Goal: Task Accomplishment & Management: Complete application form

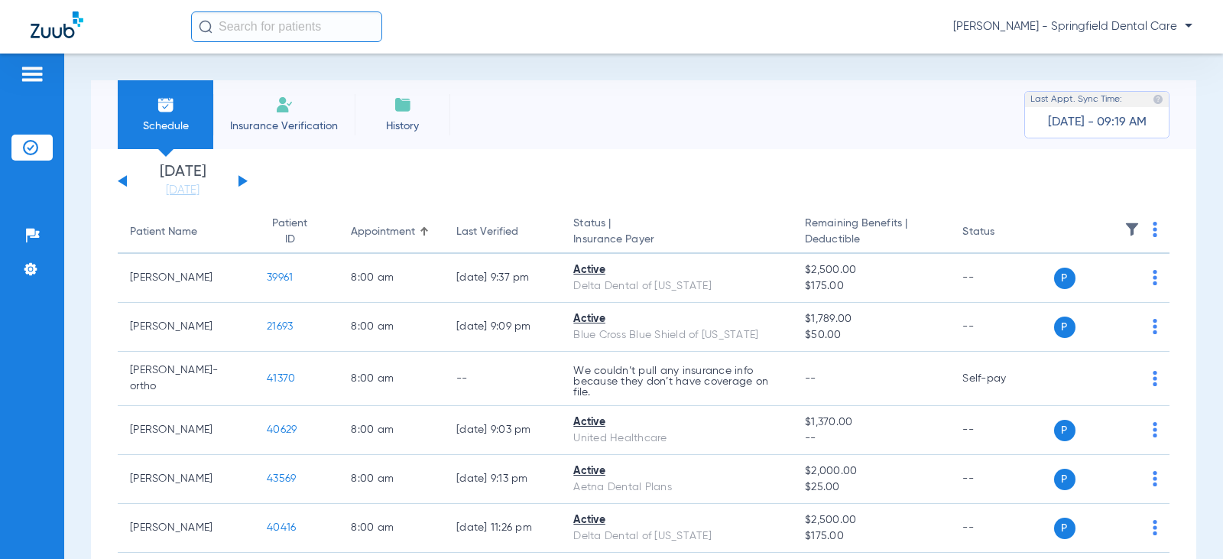
click at [271, 31] on input "text" at bounding box center [286, 26] width 191 height 31
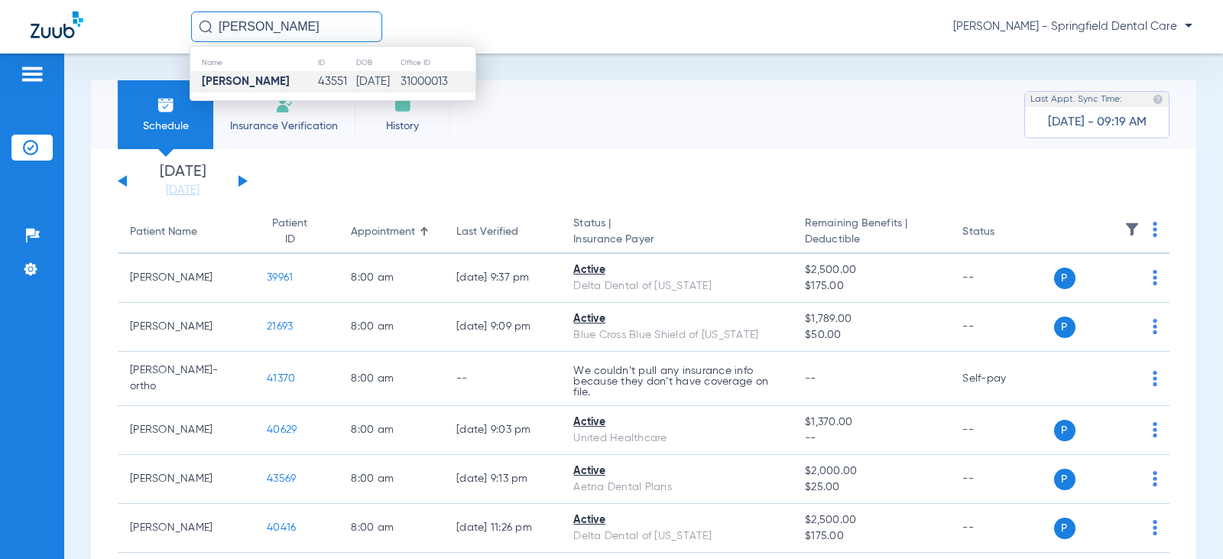
type input "[PERSON_NAME]"
click at [242, 87] on strong "[PERSON_NAME]" at bounding box center [246, 81] width 88 height 11
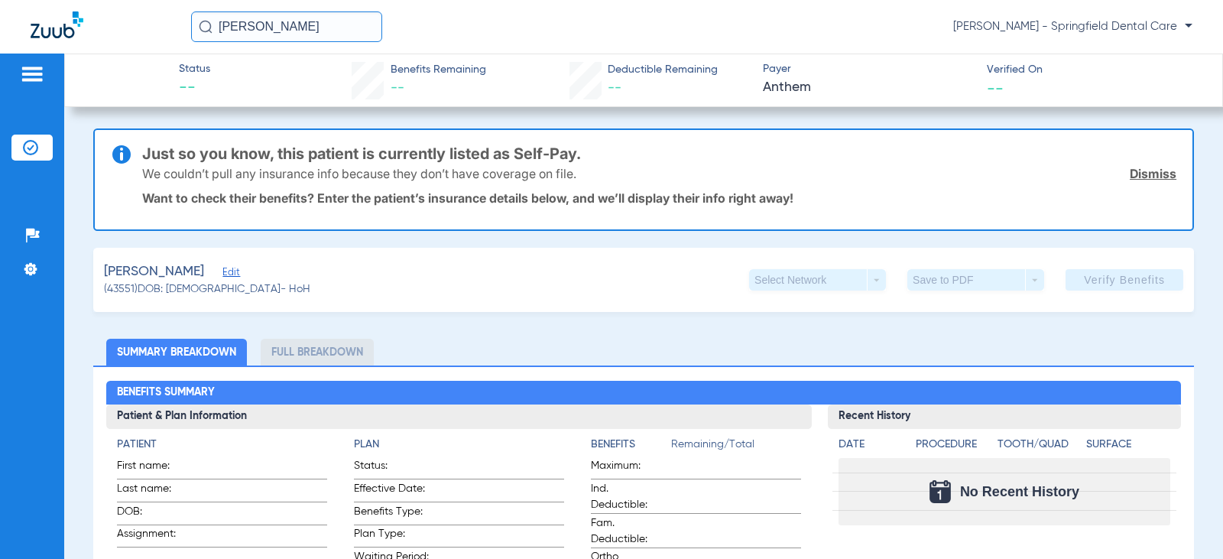
click at [223, 273] on span "Edit" at bounding box center [230, 274] width 14 height 15
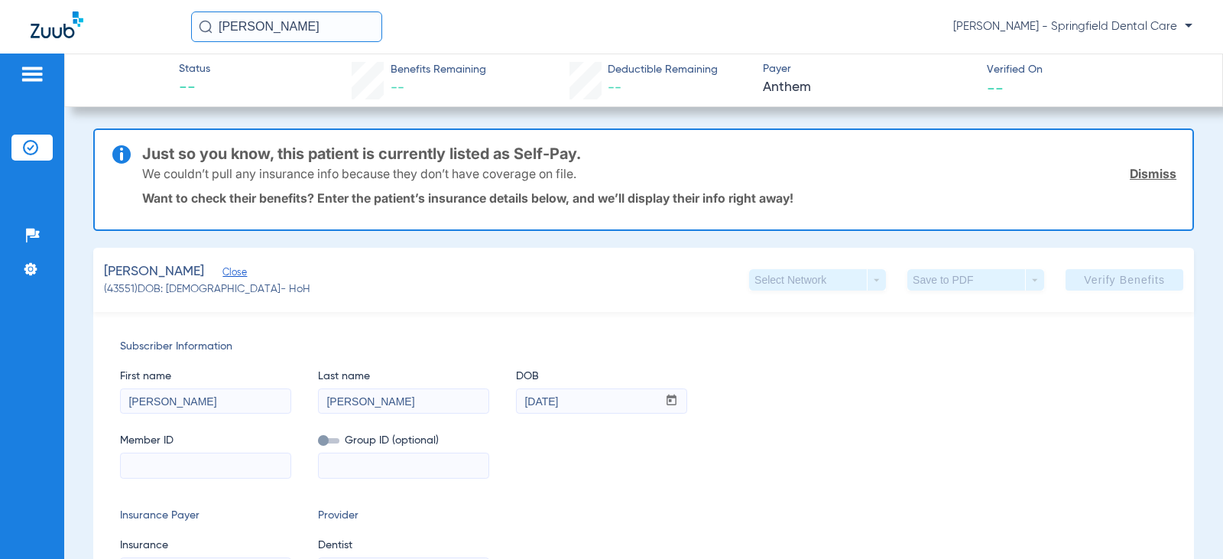
scroll to position [229, 0]
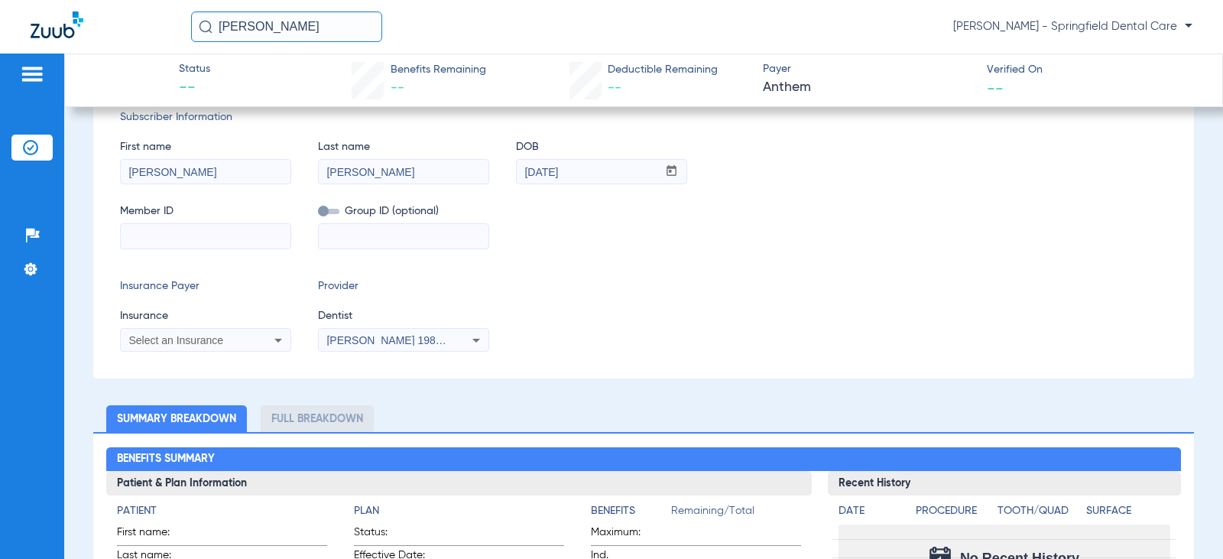
click at [258, 343] on div "Select an Insurance" at bounding box center [206, 340] width 170 height 18
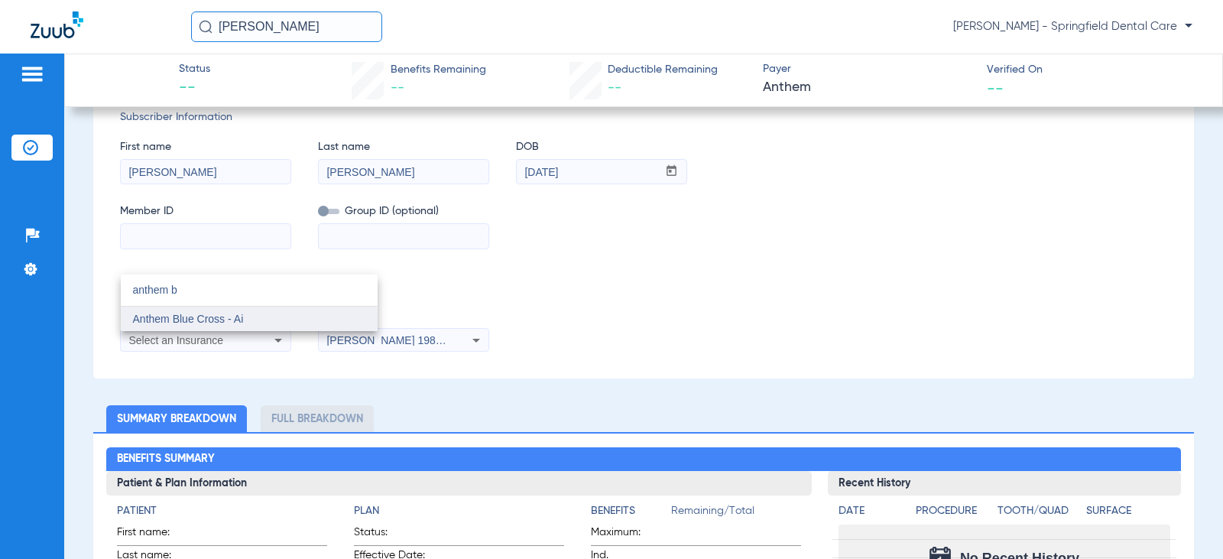
type input "anthem b"
click at [213, 325] on mat-option "Anthem Blue Cross - Ai" at bounding box center [249, 319] width 257 height 24
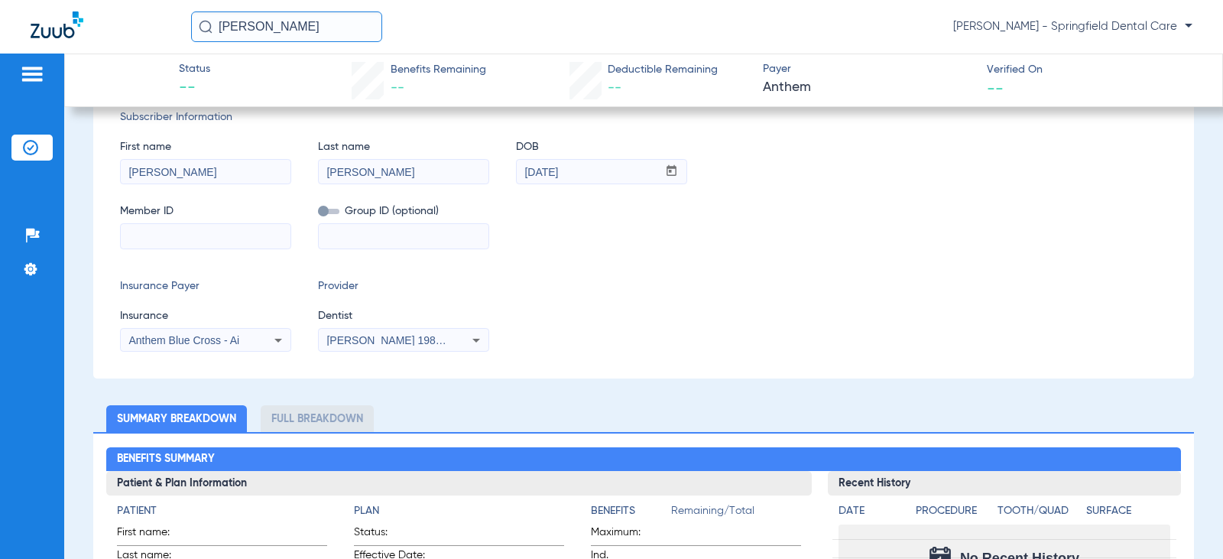
click at [387, 334] on span "[PERSON_NAME] 1982829420" at bounding box center [402, 340] width 151 height 12
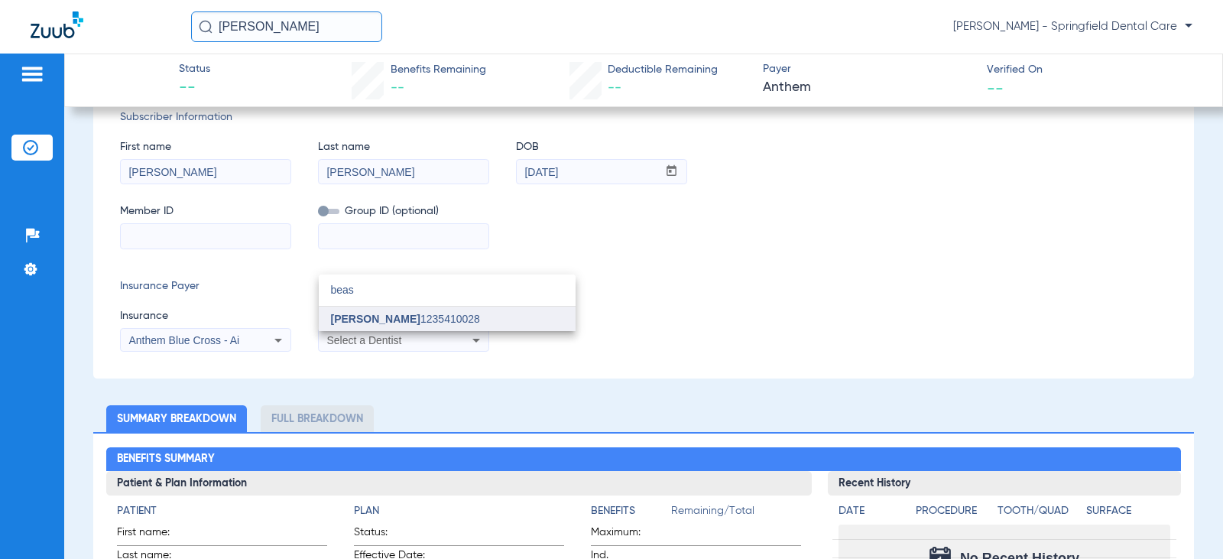
type input "beas"
click at [375, 325] on mat-option "[PERSON_NAME] 1235410028" at bounding box center [447, 319] width 257 height 24
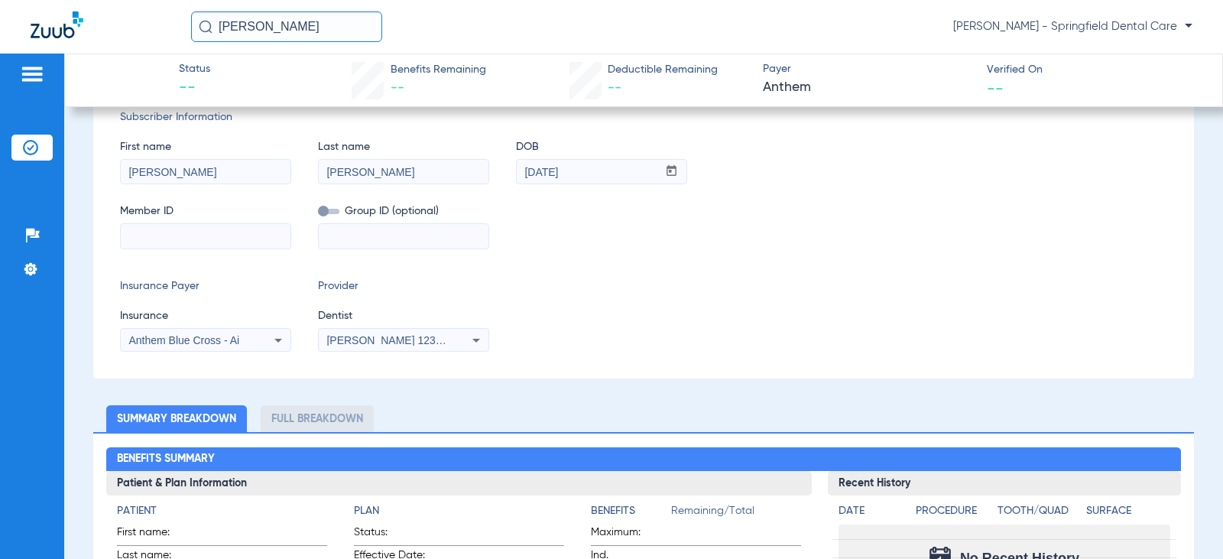
click at [216, 236] on input at bounding box center [206, 236] width 170 height 24
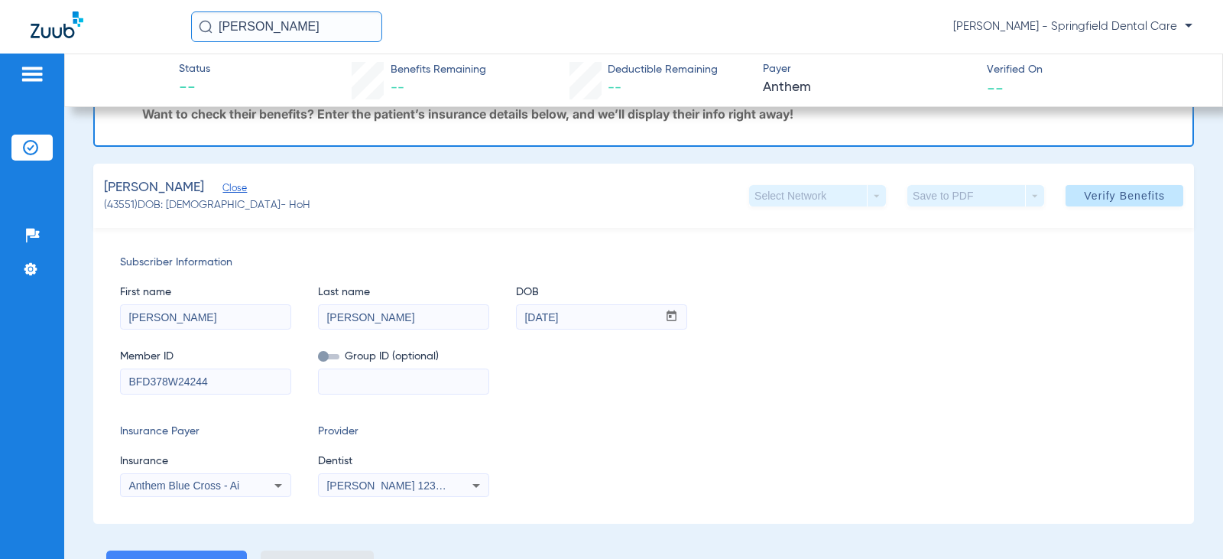
scroll to position [0, 0]
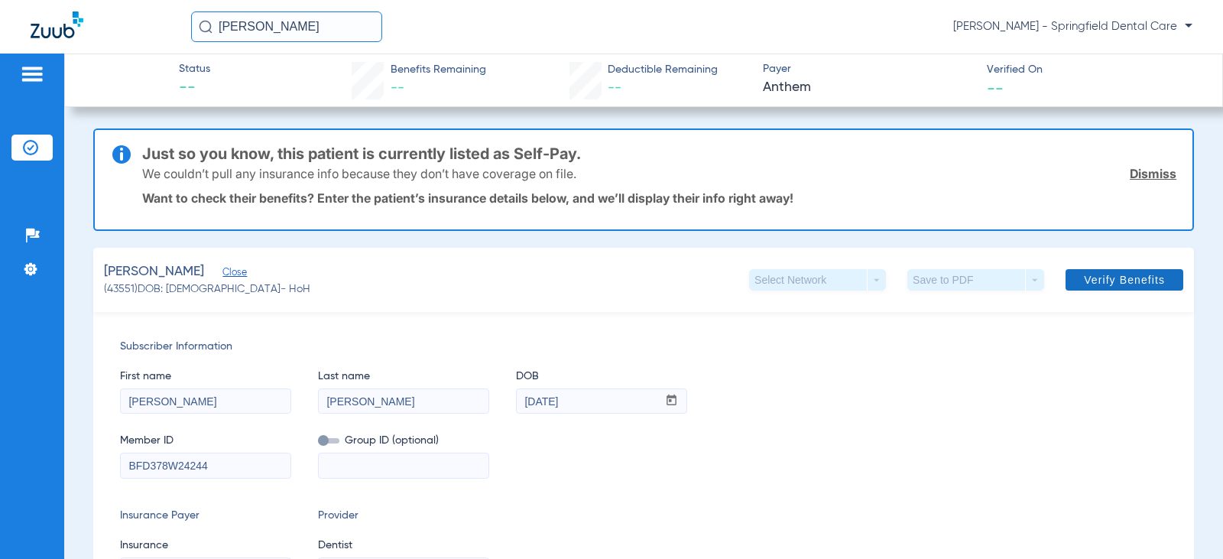
type input "BFD378W24244"
click at [1106, 272] on span at bounding box center [1125, 280] width 118 height 37
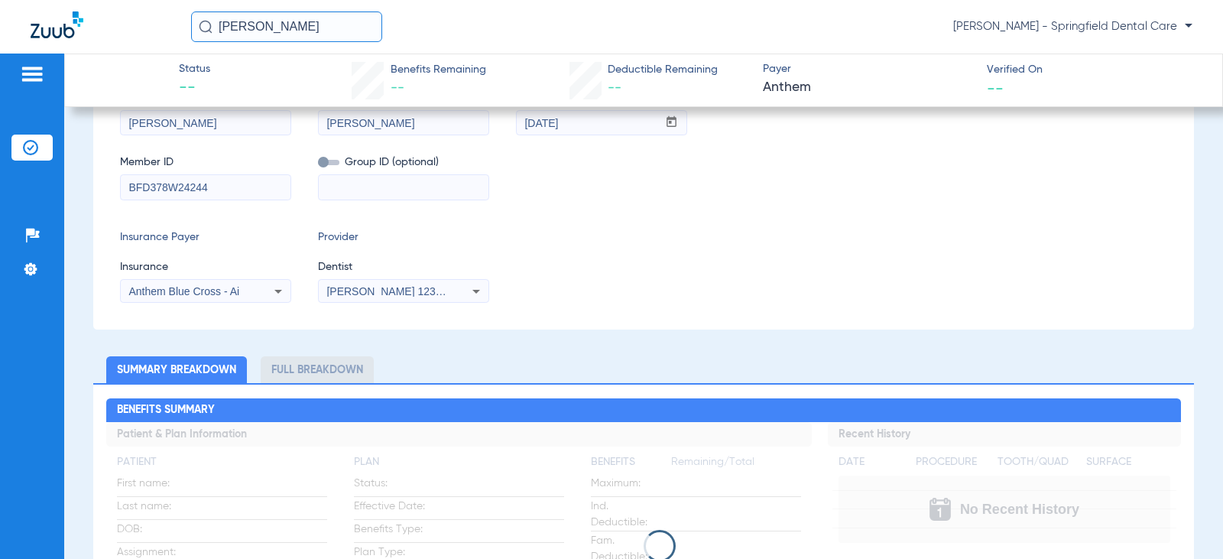
scroll to position [153, 0]
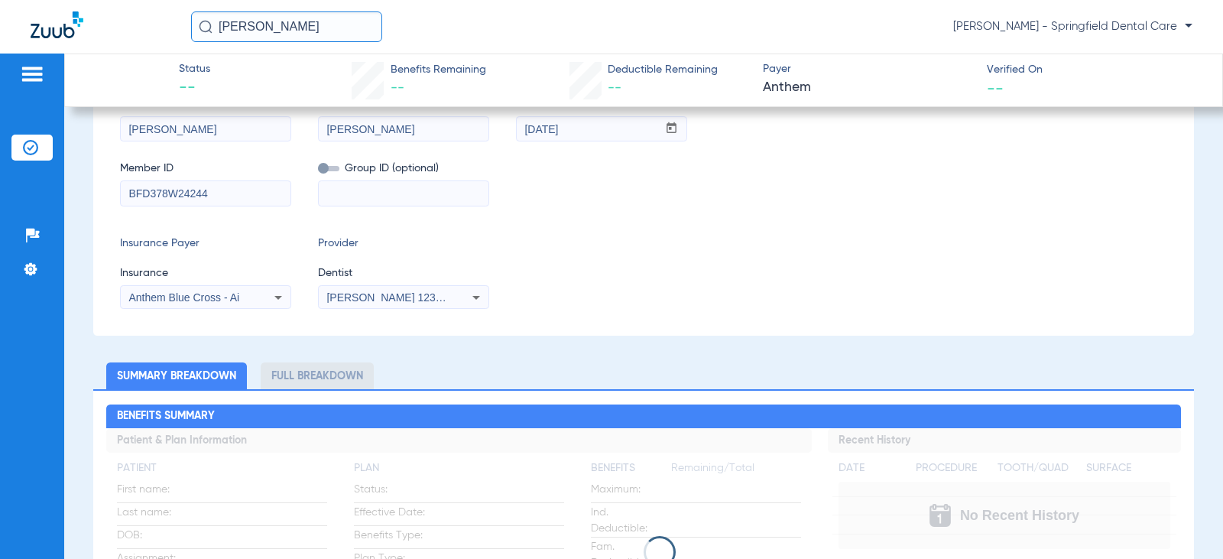
click at [599, 275] on div "Insurance Payer Insurance Anthem Blue Cross - Ai Provider Dentist [PERSON_NAME]…" at bounding box center [644, 272] width 1048 height 73
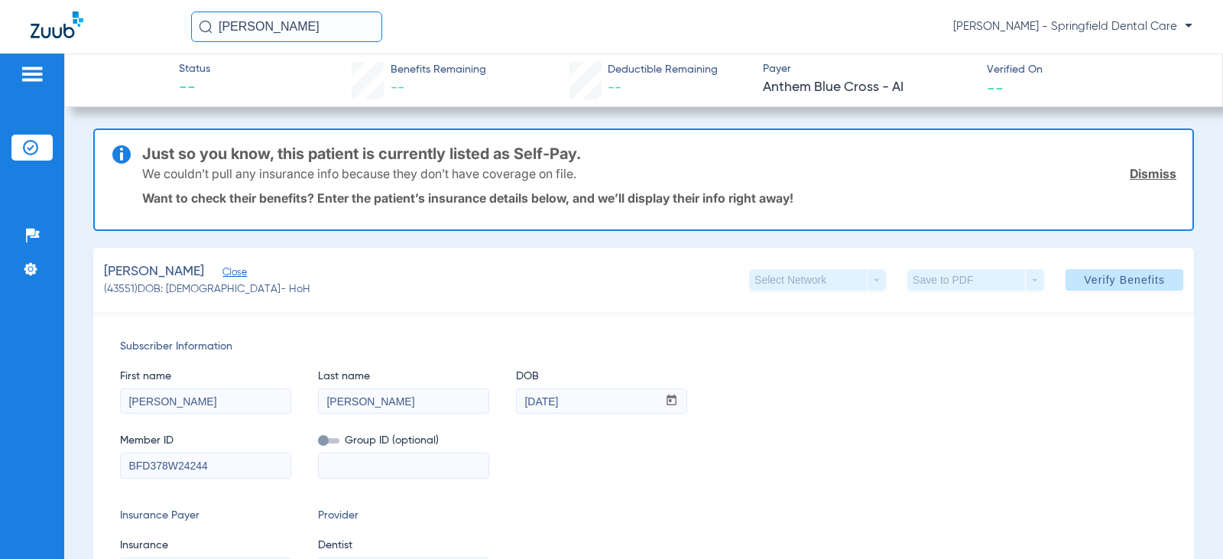
click at [550, 37] on div "[PERSON_NAME] [PERSON_NAME] - Springfield Dental Care" at bounding box center [692, 26] width 1002 height 31
